Goal: Transaction & Acquisition: Purchase product/service

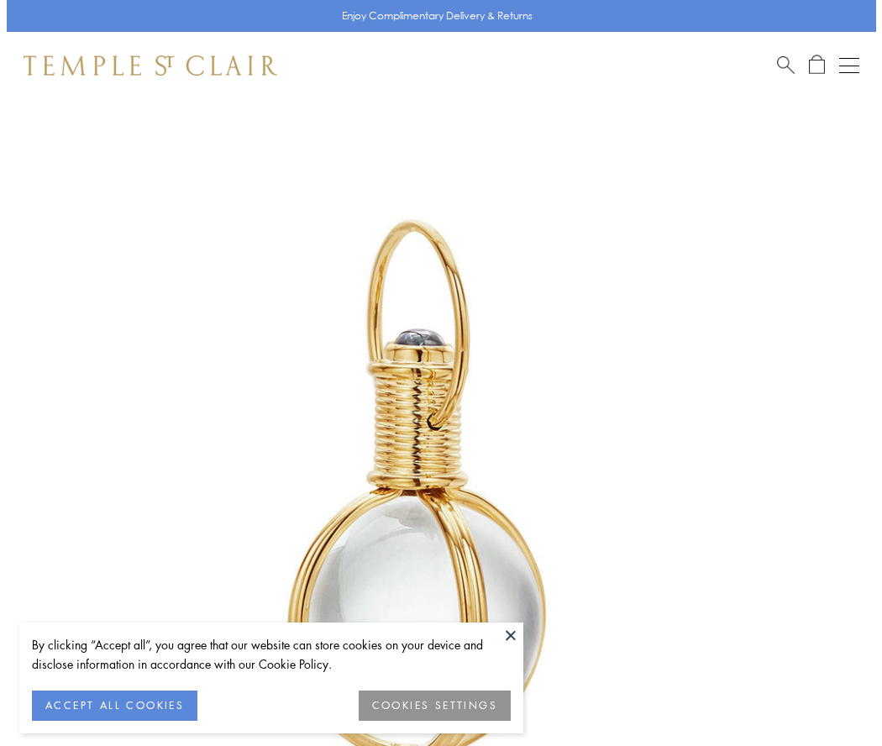
scroll to position [439, 0]
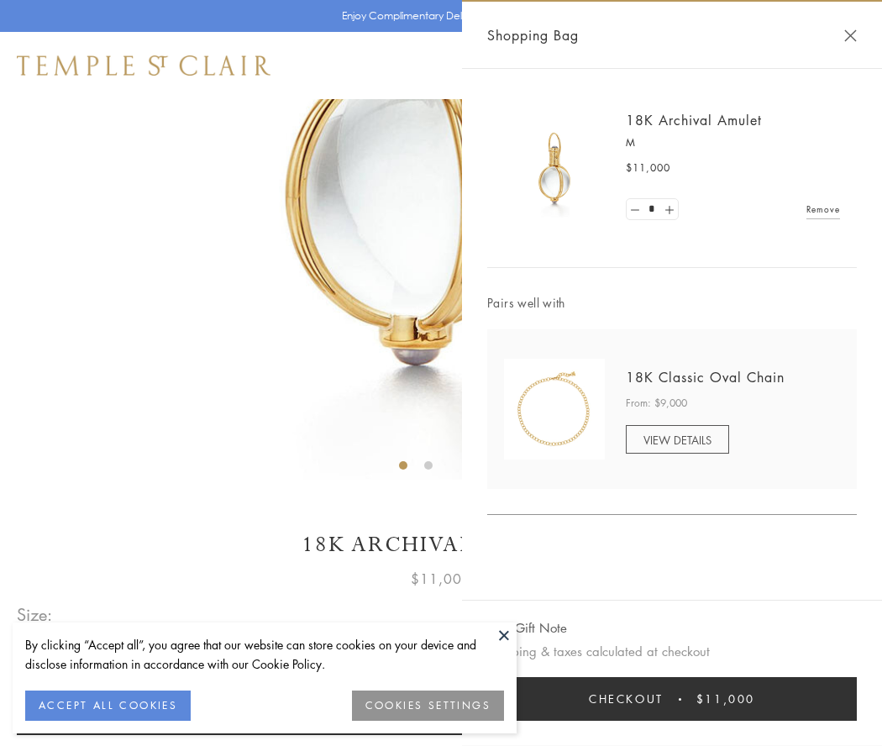
click at [672, 699] on button "Checkout $11,000" at bounding box center [672, 699] width 370 height 44
